Goal: Transaction & Acquisition: Purchase product/service

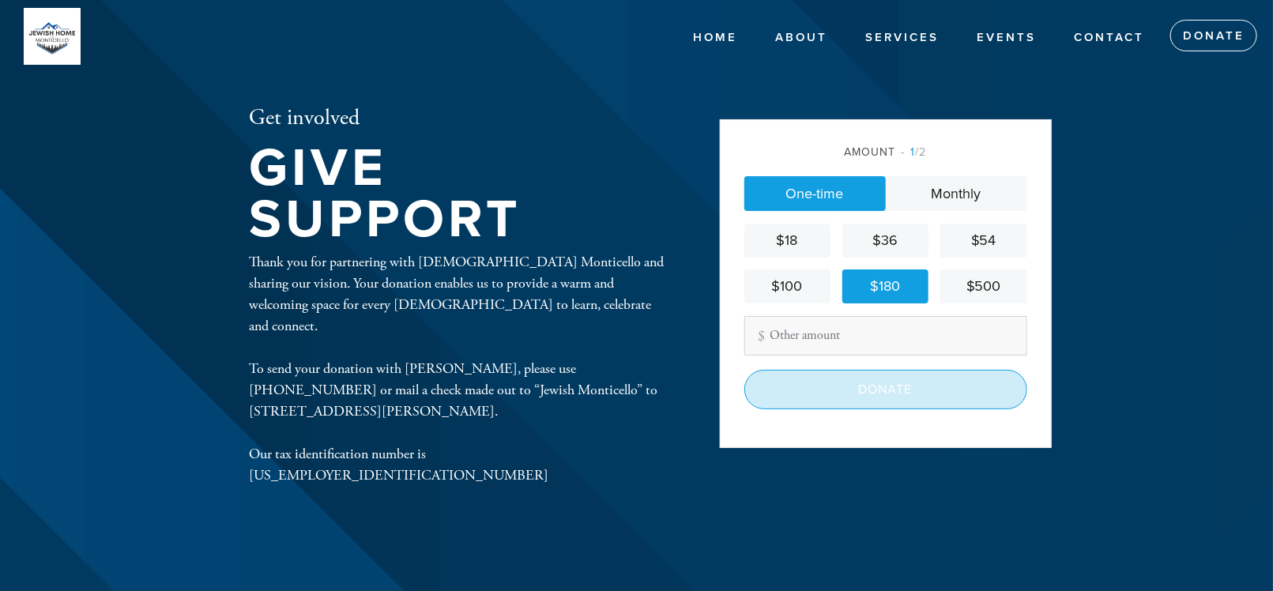
click at [869, 387] on input "Donate" at bounding box center [885, 390] width 283 height 40
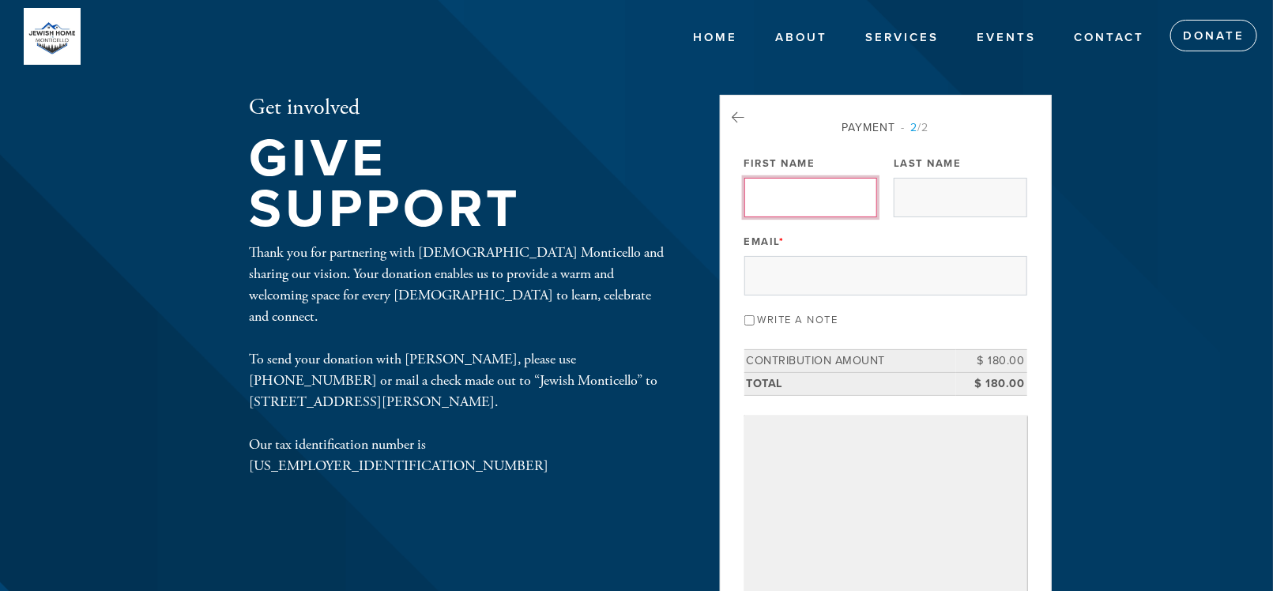
click at [832, 191] on input "First Name" at bounding box center [810, 198] width 133 height 40
type input "[PERSON_NAME]"
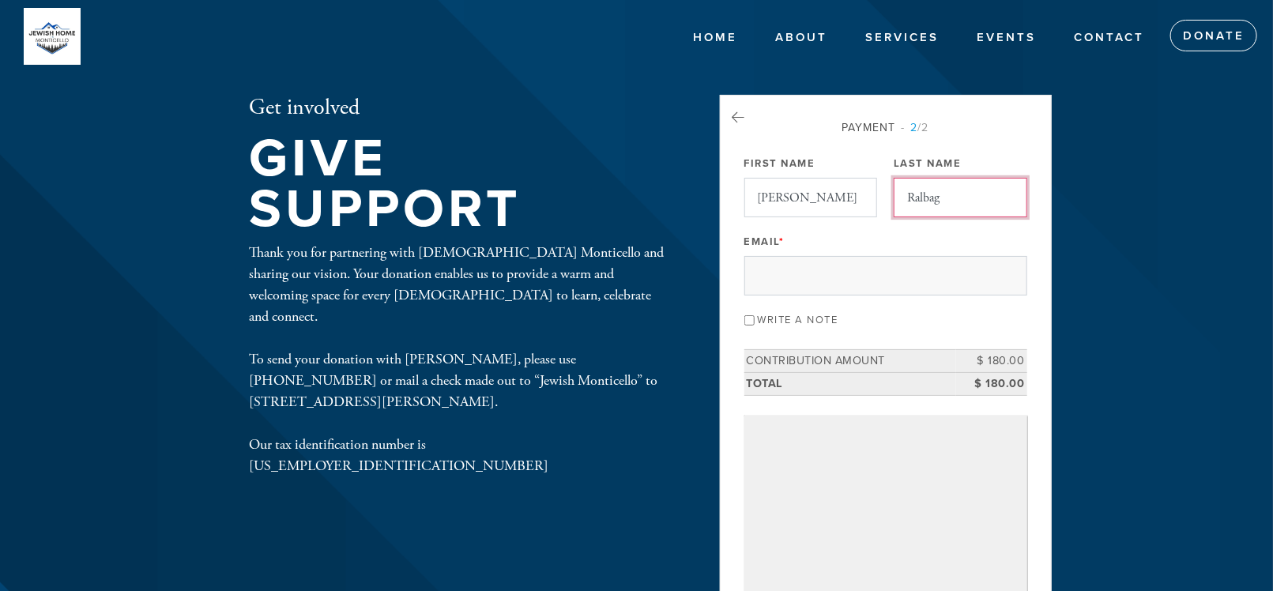
type input "Ralbag"
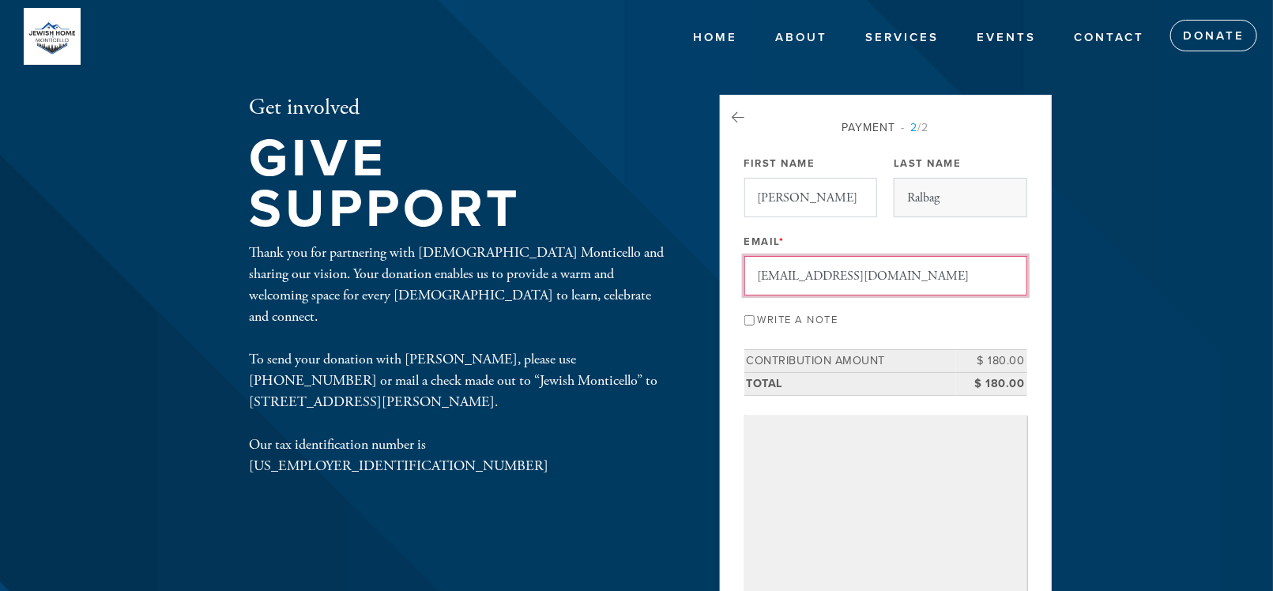
scroll to position [184, 0]
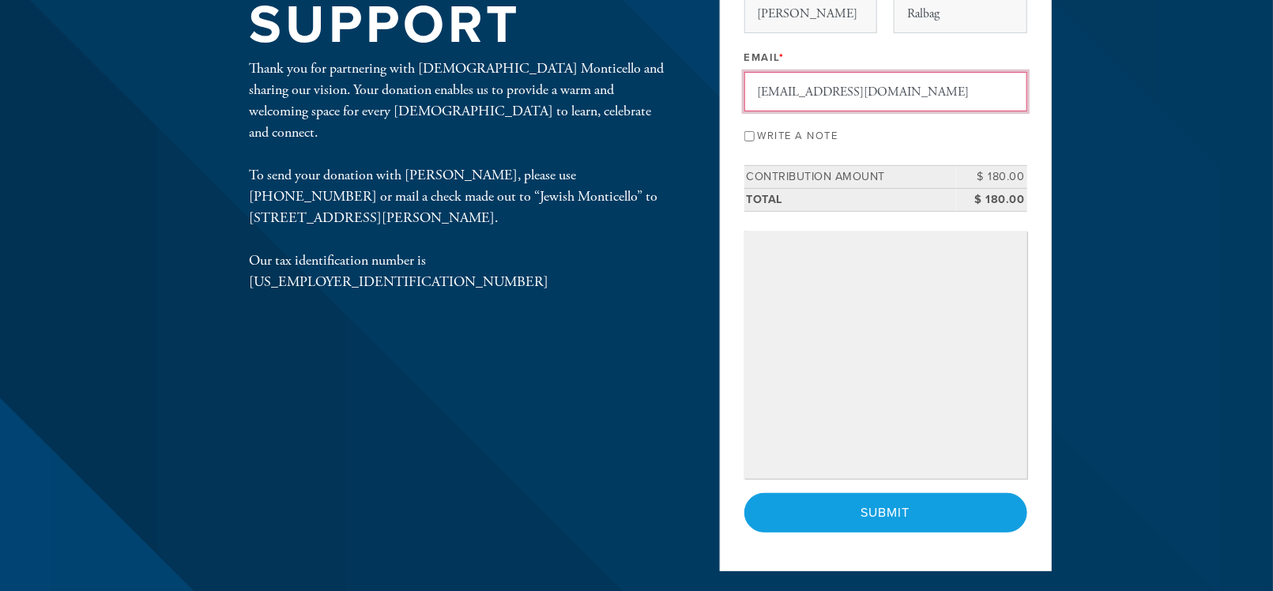
type input "[EMAIL_ADDRESS][DOMAIN_NAME]"
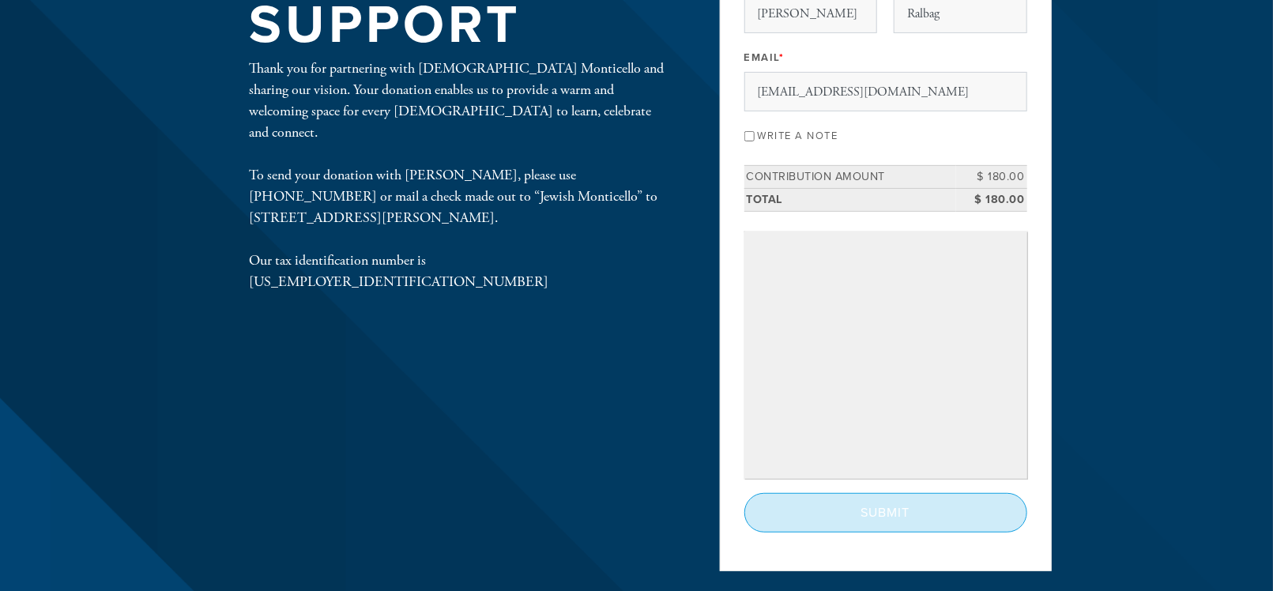
click at [884, 499] on input "Submit" at bounding box center [885, 513] width 283 height 40
